Goal: Information Seeking & Learning: Check status

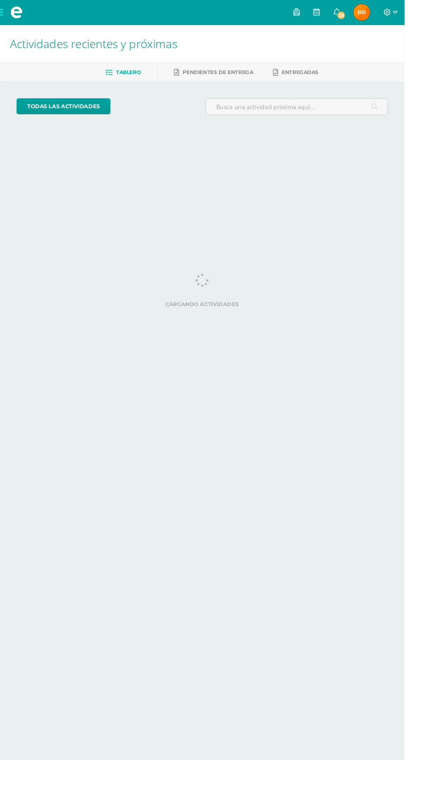
click at [390, 13] on span "Dayrin Merary Mi Perfil" at bounding box center [379, 12] width 21 height 17
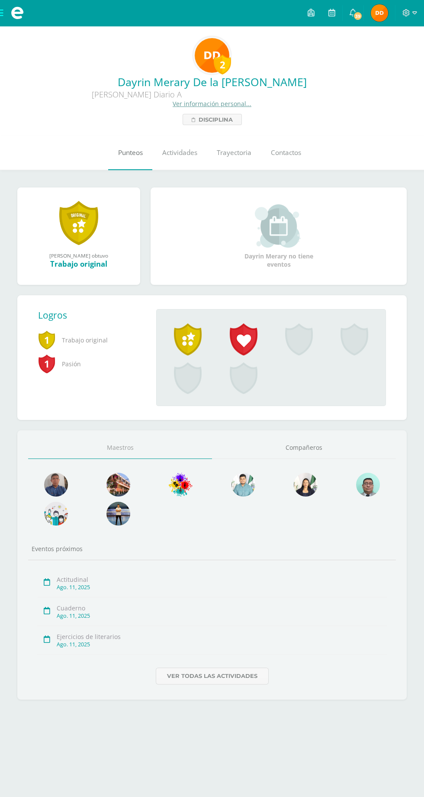
click at [130, 151] on span "Punteos" at bounding box center [130, 152] width 25 height 9
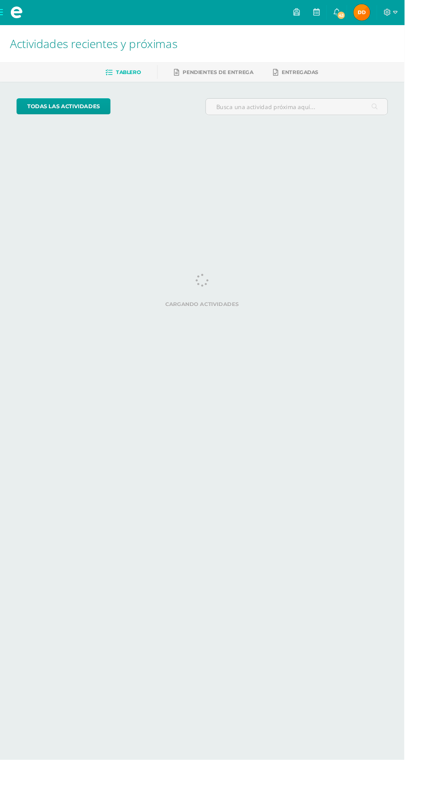
click at [390, 13] on span "Dayrin Merary Mi Perfil" at bounding box center [379, 12] width 21 height 17
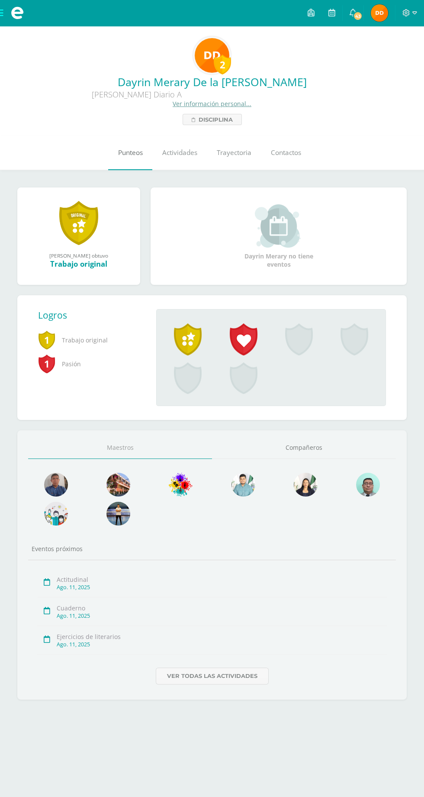
click at [135, 147] on link "Punteos" at bounding box center [130, 152] width 44 height 35
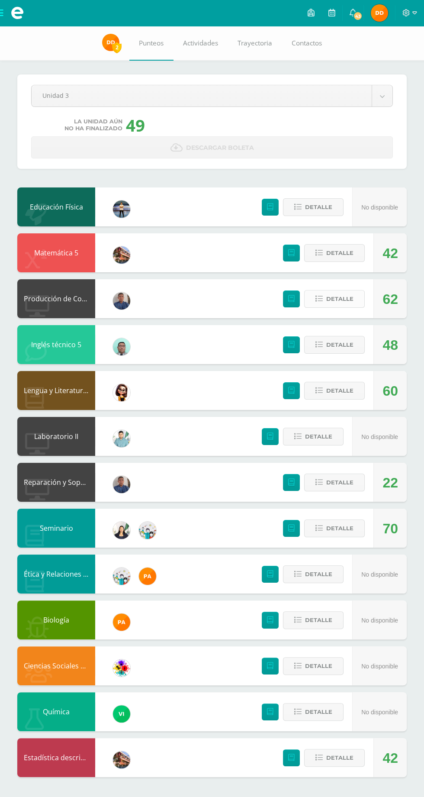
click at [343, 295] on span "Detalle" at bounding box center [339, 299] width 27 height 16
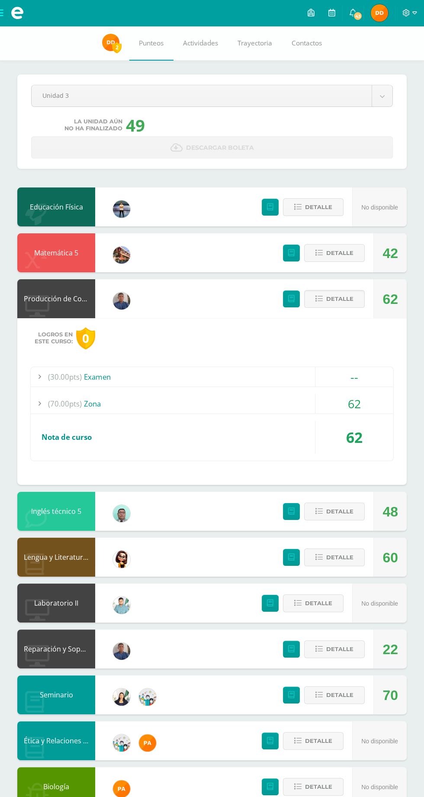
click at [268, 411] on div "(70.00pts) Zona" at bounding box center [212, 403] width 363 height 19
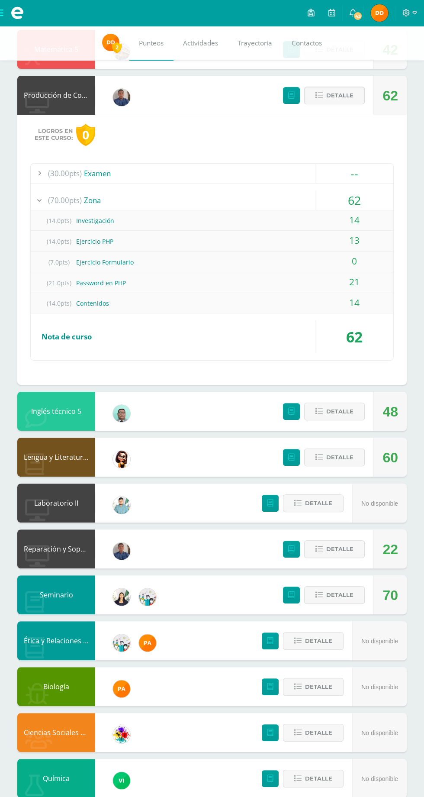
scroll to position [202, 0]
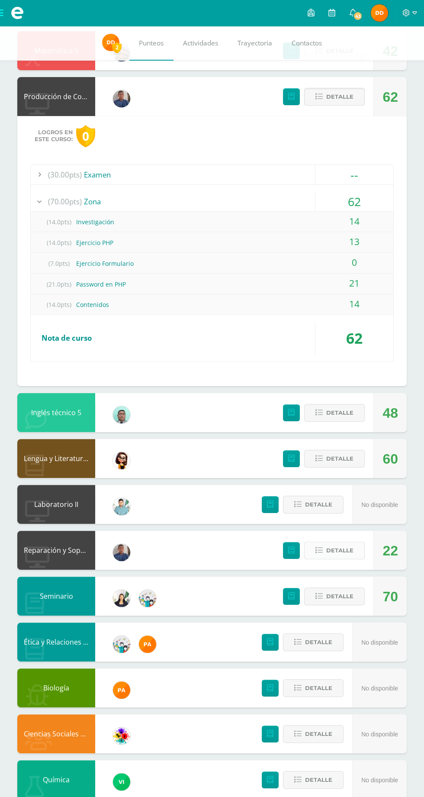
click at [352, 549] on span "Detalle" at bounding box center [339, 550] width 27 height 16
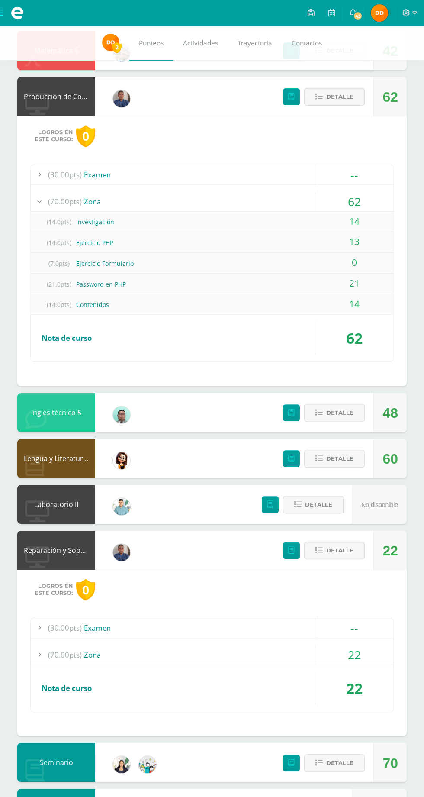
click at [308, 649] on div "(70.00pts) Zona" at bounding box center [212, 654] width 363 height 19
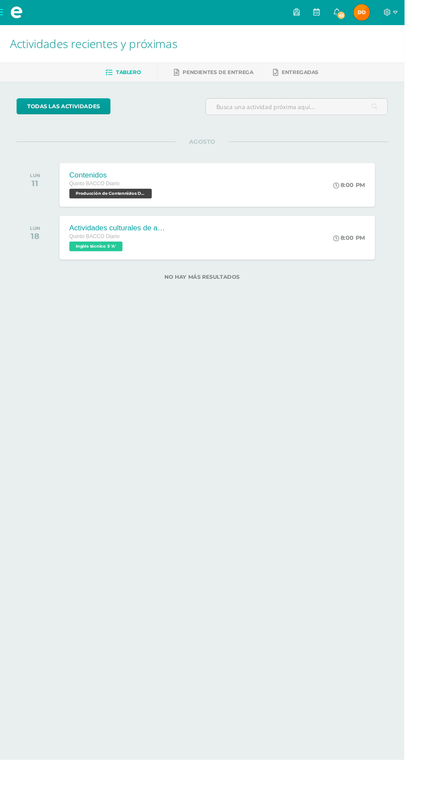
click at [390, 13] on span "[PERSON_NAME] Mi Perfil" at bounding box center [379, 12] width 21 height 17
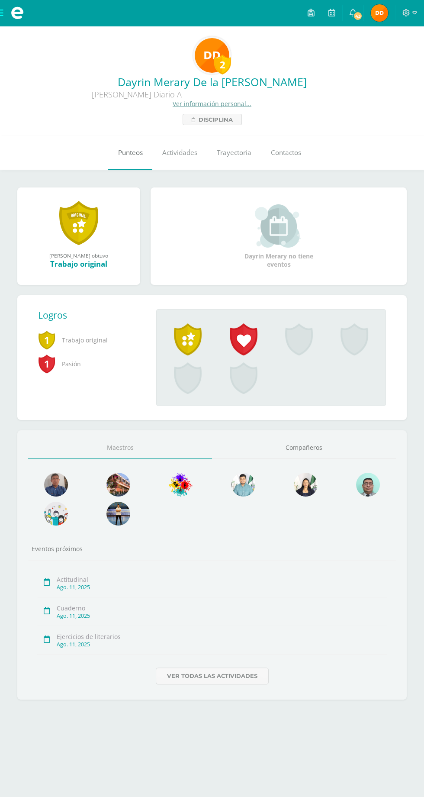
click at [139, 159] on link "Punteos" at bounding box center [130, 152] width 44 height 35
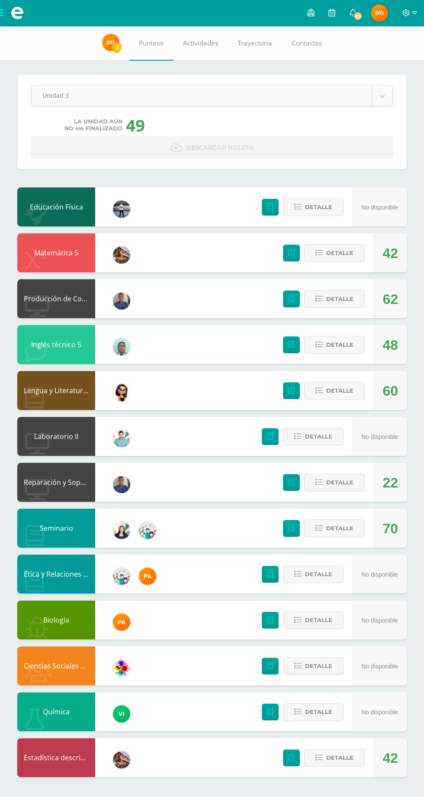
click at [173, 90] on body "Mis cursos Archivos Cerrar panel Biología Quinto BACCO Diario "A" Ciencias Soci…" at bounding box center [212, 397] width 424 height 794
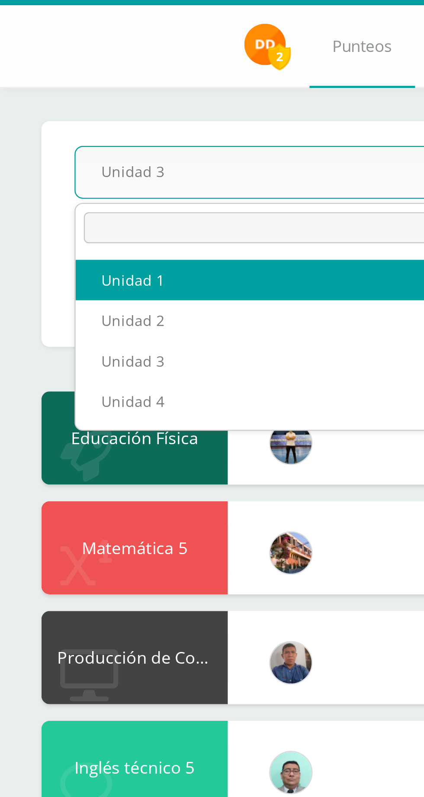
select select "Unidad 1"
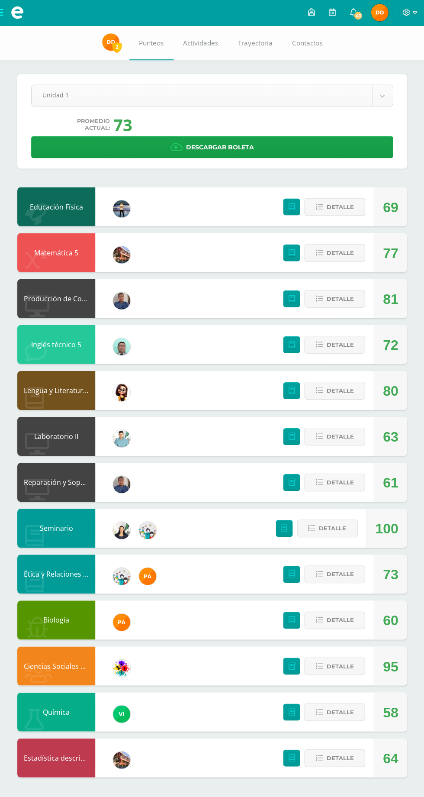
click at [220, 94] on body "Mis cursos Archivos Cerrar panel Biología [PERSON_NAME] Diario "A" Ciencias Soc…" at bounding box center [212, 397] width 424 height 794
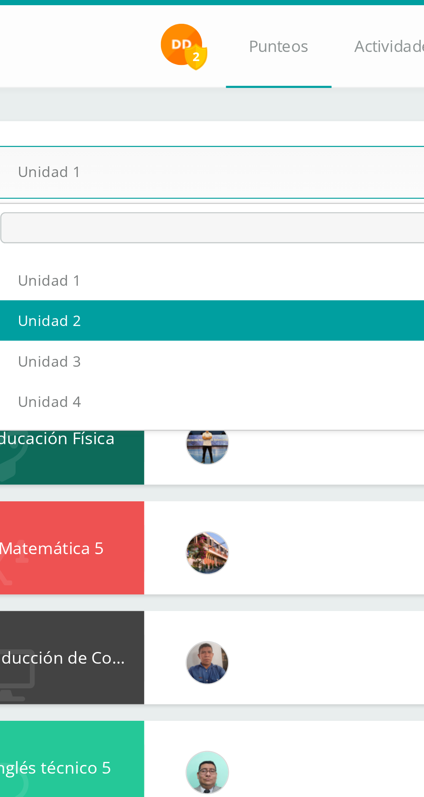
select select "Unidad 2"
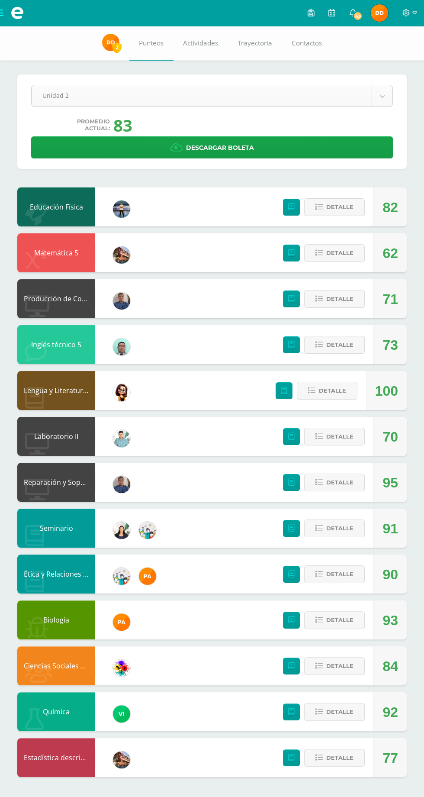
click at [229, 97] on body "Mis cursos Archivos Cerrar panel Biología [PERSON_NAME] Diario "A" Ciencias Soc…" at bounding box center [212, 397] width 424 height 794
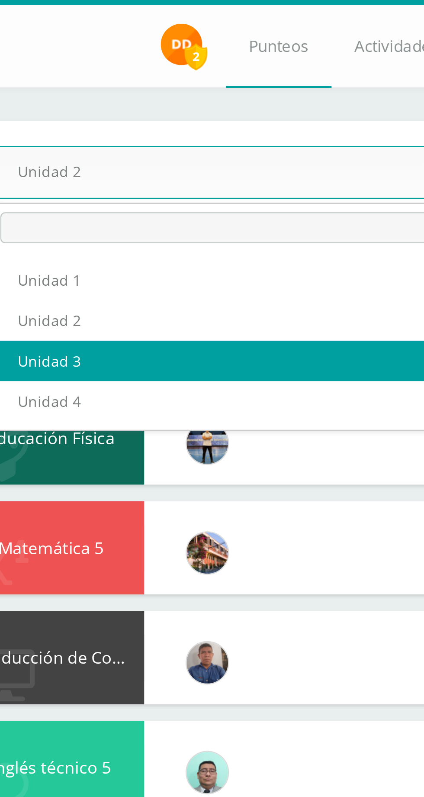
select select "Unidad 3"
